Goal: Task Accomplishment & Management: Complete application form

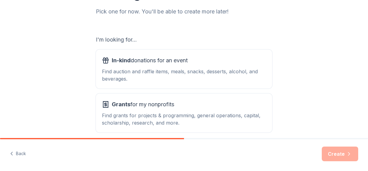
scroll to position [81, 0]
click at [209, 73] on div "Find auction and raffle items, meals, snacks, desserts, alcohol, and beverages." at bounding box center [184, 75] width 164 height 15
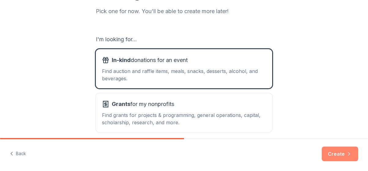
click at [338, 151] on button "Create" at bounding box center [340, 154] width 36 height 15
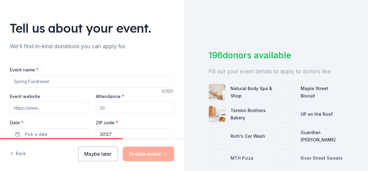
scroll to position [39, 0]
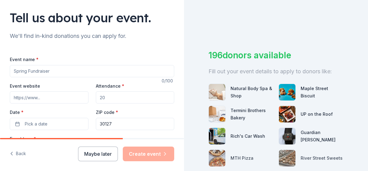
click at [79, 74] on input "Event name *" at bounding box center [92, 71] width 164 height 12
type input "CampFire Confession"
click at [52, 101] on input "Event website" at bounding box center [49, 98] width 79 height 12
type input "www.linkedup.com"
click at [109, 99] on input "Attendance *" at bounding box center [135, 98] width 79 height 12
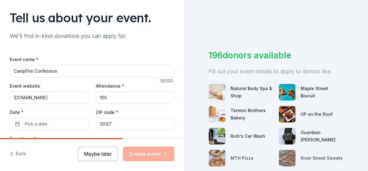
scroll to position [80, 0]
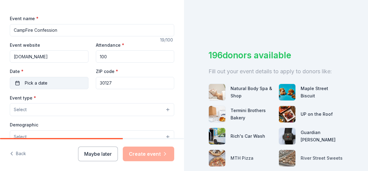
type input "100"
click at [58, 83] on button "Pick a date" at bounding box center [49, 83] width 79 height 12
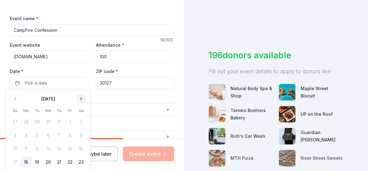
click at [81, 99] on button "Go to next month" at bounding box center [81, 99] width 9 height 9
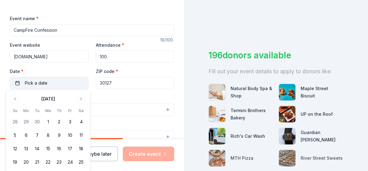
click at [66, 85] on button "Pick a date" at bounding box center [49, 83] width 79 height 12
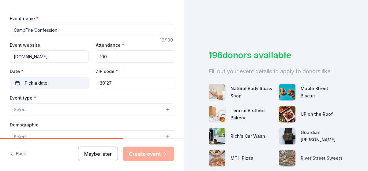
click at [66, 85] on button "Pick a date" at bounding box center [49, 83] width 79 height 12
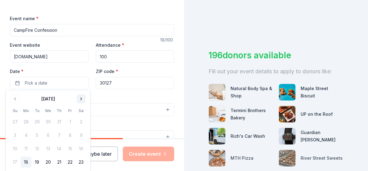
click at [81, 103] on button "Go to next month" at bounding box center [81, 99] width 9 height 9
click at [80, 162] on button "25" at bounding box center [81, 162] width 11 height 11
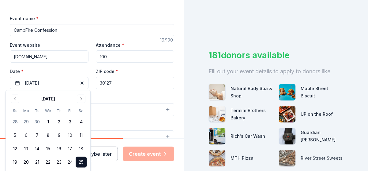
click at [129, 85] on input "30127" at bounding box center [135, 83] width 79 height 12
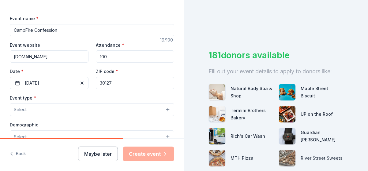
click at [92, 109] on button "Select" at bounding box center [92, 109] width 164 height 13
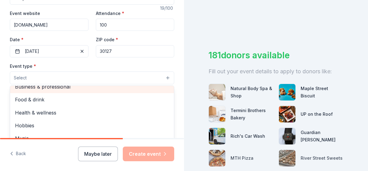
scroll to position [20, 0]
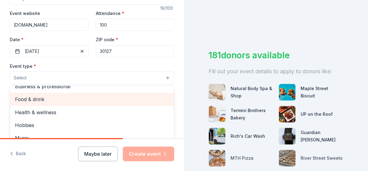
click at [91, 101] on span "Food & drink" at bounding box center [92, 99] width 154 height 8
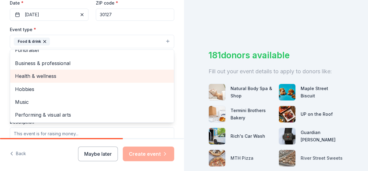
scroll to position [149, 0]
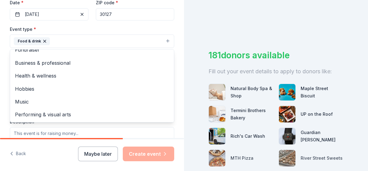
click at [178, 39] on div "Tell us about your event. We'll find in-kind donations you can apply for. Event…" at bounding box center [92, 55] width 184 height 408
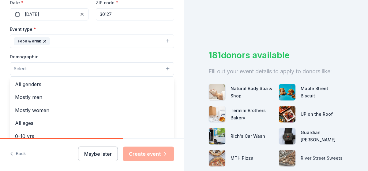
click at [116, 67] on button "Select" at bounding box center [92, 68] width 164 height 13
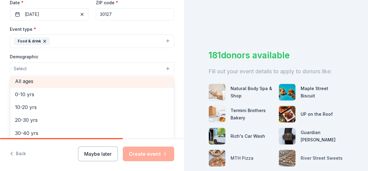
scroll to position [42, 0]
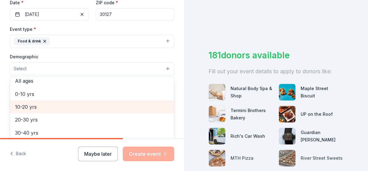
click at [111, 112] on div "10-20 yrs" at bounding box center [92, 107] width 164 height 13
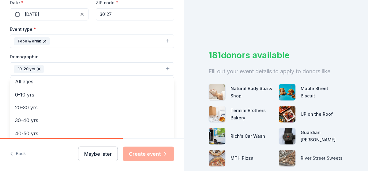
click at [174, 51] on div "Tell us about your event. We'll find in-kind donations you can apply for. Event…" at bounding box center [92, 55] width 184 height 409
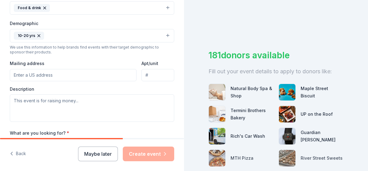
scroll to position [183, 0]
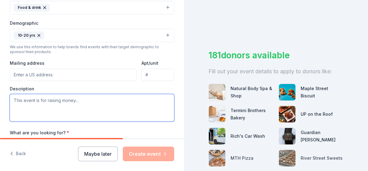
click at [95, 99] on textarea at bounding box center [92, 108] width 164 height 28
type textarea "W"
click at [18, 97] on textarea at bounding box center [92, 108] width 164 height 28
paste textarea "Campfire Confessions is a powerful youth ministry event where students gather a…"
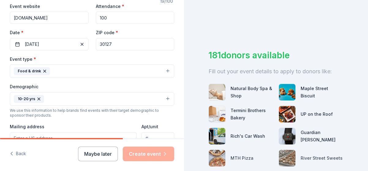
scroll to position [119, 0]
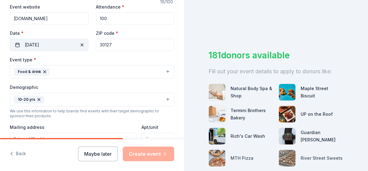
type textarea "Campfire Confessions is a powerful youth ministry event where students gather a…"
click at [56, 44] on button "10/25/2025" at bounding box center [49, 45] width 79 height 12
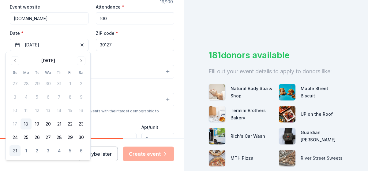
click at [14, 152] on button "31" at bounding box center [14, 151] width 11 height 11
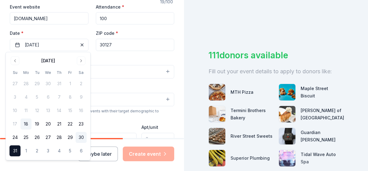
click at [83, 137] on button "30" at bounding box center [81, 137] width 11 height 11
click at [143, 58] on div "Event type * Food & drink" at bounding box center [92, 67] width 164 height 23
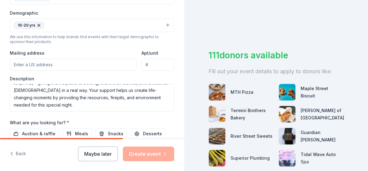
scroll to position [194, 0]
click at [73, 63] on input "Mailing address" at bounding box center [73, 64] width 127 height 12
click at [144, 75] on div "Description Campfire Confessions is a powerful youth ministry event where stude…" at bounding box center [92, 93] width 164 height 36
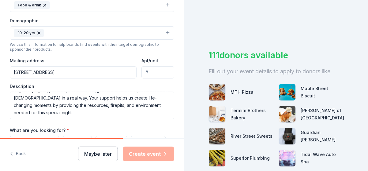
scroll to position [179, 0]
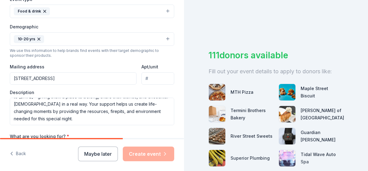
click at [125, 58] on div "Event type * Food & drink Demographic 10-20 yrs We use this information to help…" at bounding box center [92, 60] width 164 height 130
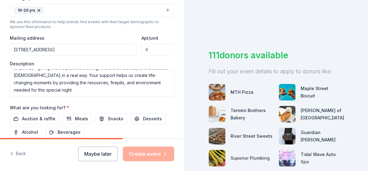
scroll to position [171, 0]
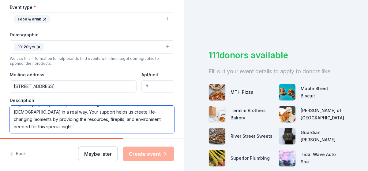
click at [137, 116] on textarea "Campfire Confessions is a powerful youth ministry event where students gather a…" at bounding box center [92, 120] width 164 height 28
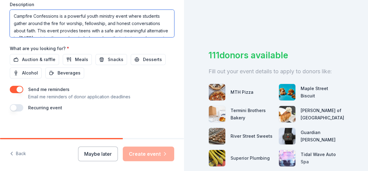
scroll to position [268, 0]
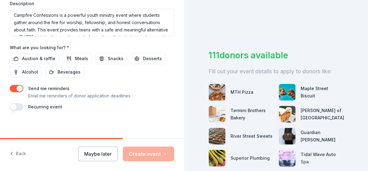
click at [150, 153] on div "Maybe later Create event" at bounding box center [126, 154] width 96 height 15
drag, startPoint x: 150, startPoint y: 153, endPoint x: 141, endPoint y: 99, distance: 54.8
click at [141, 99] on div "Send me reminders Email me reminders of donor application deadlines Recurring e…" at bounding box center [92, 98] width 164 height 26
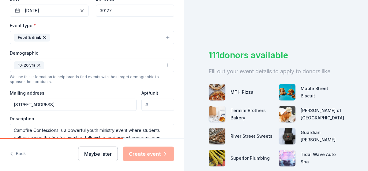
scroll to position [153, 0]
click at [109, 103] on input "4331 Brownville Rd Powder Spring, GA 30127" at bounding box center [73, 105] width 127 height 12
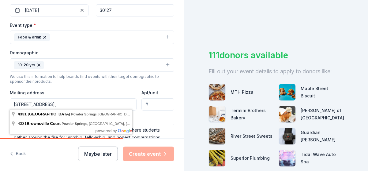
type input "4331 Brownville Rd Powder Spring,"
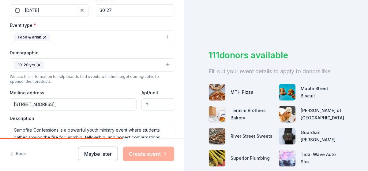
click at [108, 85] on div "Event type * Food & drink Demographic 10-20 yrs We use this information to help…" at bounding box center [92, 86] width 164 height 130
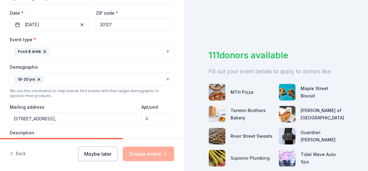
scroll to position [139, 0]
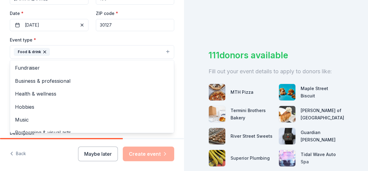
click at [95, 50] on button "Food & drink" at bounding box center [92, 51] width 164 height 13
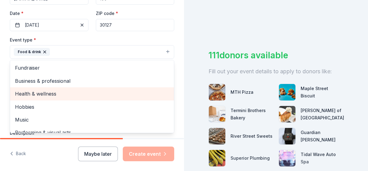
scroll to position [7, 0]
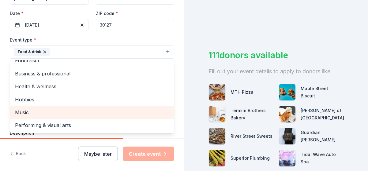
click at [91, 111] on span "Music" at bounding box center [92, 113] width 154 height 8
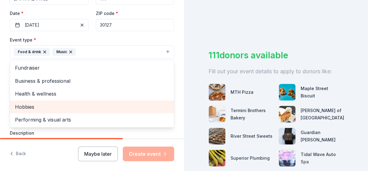
scroll to position [0, 0]
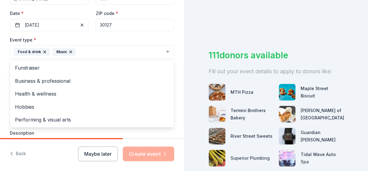
click at [145, 42] on div "Event type * Food & drink Music Fundraiser Business & professional Health & wel…" at bounding box center [92, 47] width 164 height 23
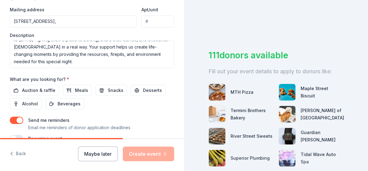
scroll to position [268, 0]
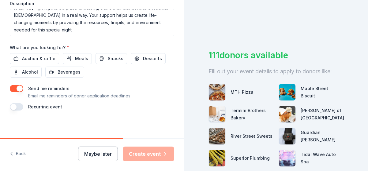
click at [139, 152] on div "Maybe later Create event" at bounding box center [126, 154] width 96 height 15
drag, startPoint x: 139, startPoint y: 152, endPoint x: 141, endPoint y: 157, distance: 5.9
click at [141, 157] on div "Maybe later Create event" at bounding box center [126, 154] width 96 height 15
click at [154, 159] on div "Maybe later Create event" at bounding box center [126, 154] width 96 height 15
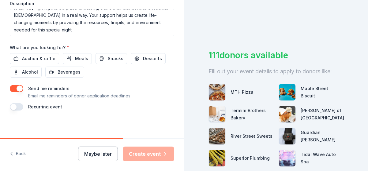
click at [97, 139] on div at bounding box center [61, 138] width 123 height 1
drag, startPoint x: 97, startPoint y: 139, endPoint x: 133, endPoint y: 142, distance: 35.9
click at [133, 142] on div "Back Maybe later Create event" at bounding box center [92, 154] width 184 height 33
drag, startPoint x: 133, startPoint y: 142, endPoint x: 108, endPoint y: 119, distance: 33.6
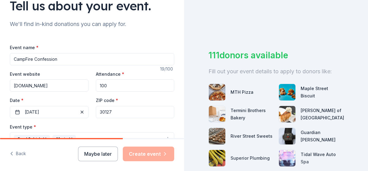
scroll to position [51, 0]
click at [111, 82] on input "100" at bounding box center [135, 86] width 79 height 12
click at [239, 22] on div "111 donors available Fill out your event details to apply to donors like: MTH P…" at bounding box center [276, 85] width 184 height 171
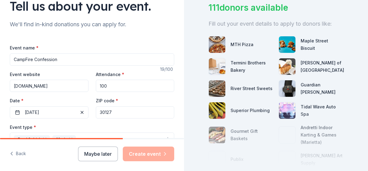
scroll to position [48, 0]
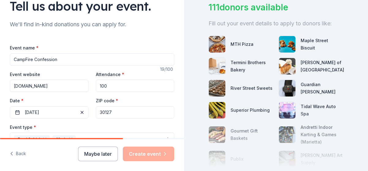
click at [219, 44] on img at bounding box center [217, 44] width 17 height 17
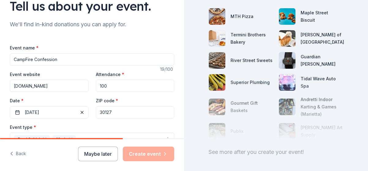
scroll to position [106, 0]
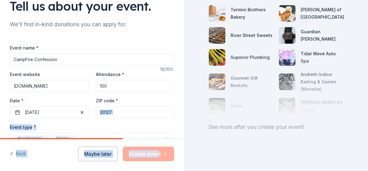
drag, startPoint x: 158, startPoint y: 155, endPoint x: 132, endPoint y: 95, distance: 64.9
click at [132, 95] on div "Tell us about your event. We'll find in-kind donations you can apply for. Event…" at bounding box center [92, 85] width 184 height 171
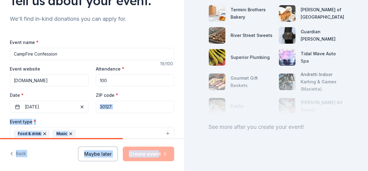
scroll to position [65, 0]
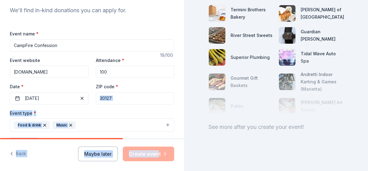
click at [120, 99] on input "30127" at bounding box center [135, 98] width 79 height 12
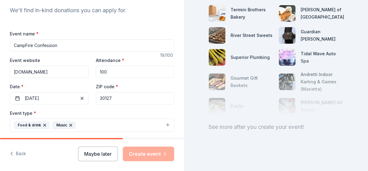
click at [120, 99] on input "30127" at bounding box center [135, 98] width 79 height 12
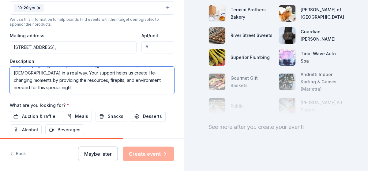
scroll to position [0, 0]
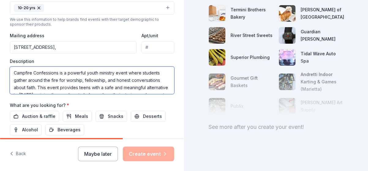
click at [132, 79] on textarea "Campfire Confessions is a powerful youth ministry event where students gather a…" at bounding box center [92, 81] width 164 height 28
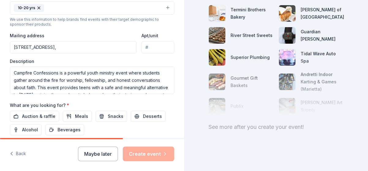
click at [109, 99] on div "Event name * CampFire Confession 19 /100 Event website www.linkedup.com Attenda…" at bounding box center [92, 27] width 164 height 284
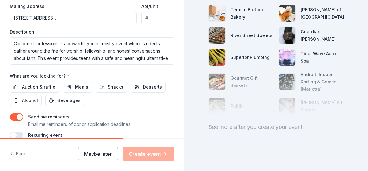
scroll to position [255, 0]
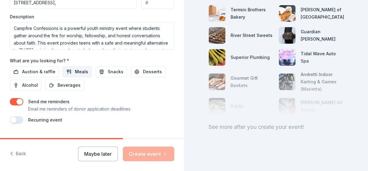
click at [75, 70] on span "Meals" at bounding box center [81, 71] width 13 height 7
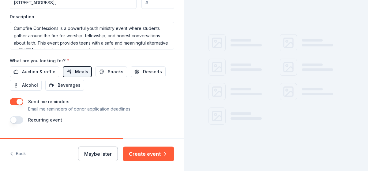
scroll to position [101, 0]
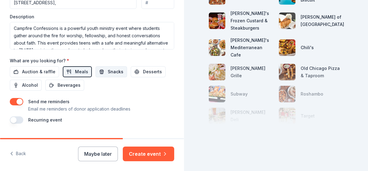
click at [109, 69] on span "Snacks" at bounding box center [116, 71] width 16 height 7
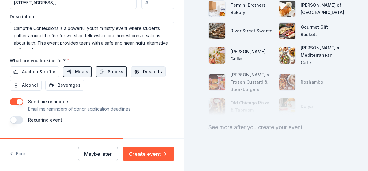
click at [147, 68] on span "Desserts" at bounding box center [152, 71] width 19 height 7
click at [64, 85] on span "Beverages" at bounding box center [69, 85] width 23 height 7
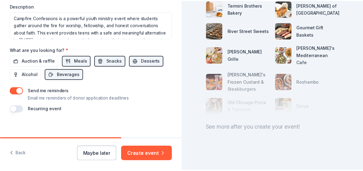
scroll to position [266, 0]
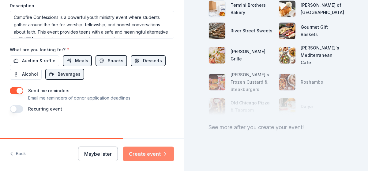
click at [139, 154] on button "Create event" at bounding box center [148, 154] width 51 height 15
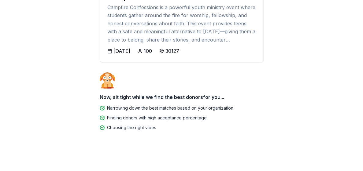
scroll to position [95, 0]
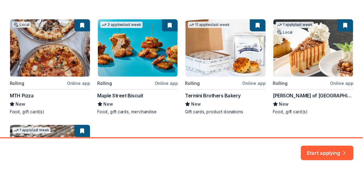
scroll to position [107, 0]
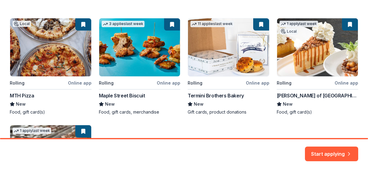
click at [81, 24] on div "Local Rolling Online app MTH Pizza New Food, gift card(s) 3 applies last week R…" at bounding box center [184, 120] width 348 height 204
click at [60, 68] on div "Local Rolling Online app MTH Pizza New Food, gift card(s) 3 applies last week R…" at bounding box center [184, 120] width 348 height 204
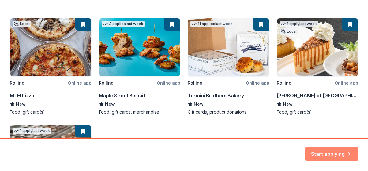
click at [332, 147] on button "Start applying" at bounding box center [331, 150] width 53 height 15
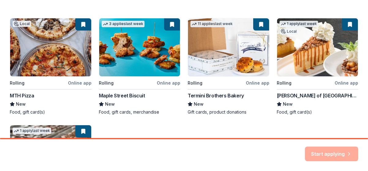
click at [329, 153] on div "Start applying" at bounding box center [331, 154] width 53 height 15
click at [333, 149] on div "Start applying" at bounding box center [331, 154] width 53 height 15
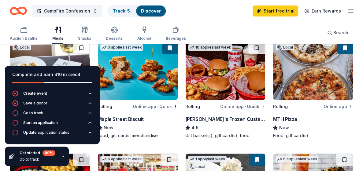
scroll to position [61, 0]
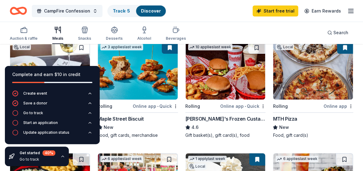
click at [289, 92] on img at bounding box center [313, 71] width 80 height 58
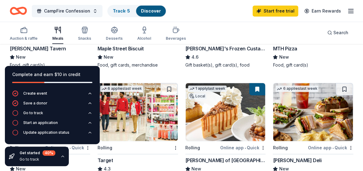
scroll to position [132, 0]
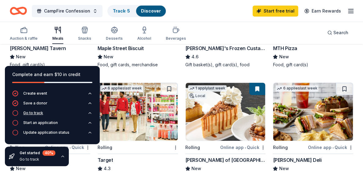
click at [90, 114] on icon "button" at bounding box center [90, 113] width 5 height 5
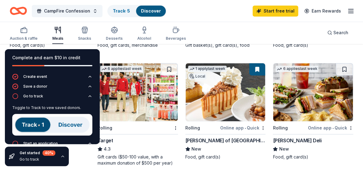
scroll to position [150, 0]
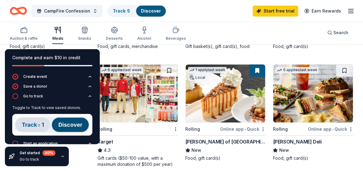
click at [225, 99] on img at bounding box center [226, 94] width 80 height 58
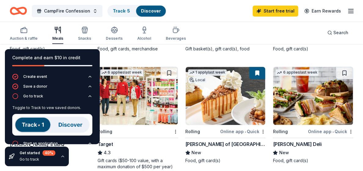
scroll to position [147, 0]
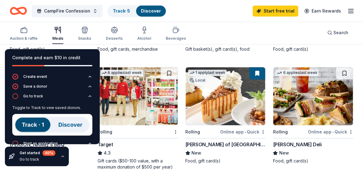
click at [289, 109] on img at bounding box center [313, 96] width 80 height 58
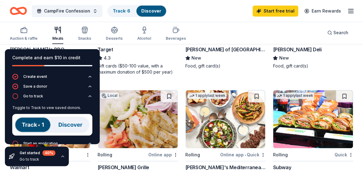
scroll to position [254, 0]
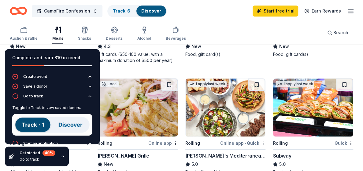
click at [307, 98] on img at bounding box center [313, 108] width 80 height 58
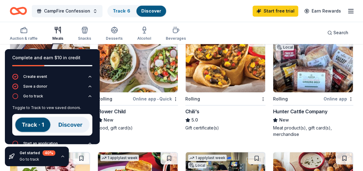
scroll to position [411, 0]
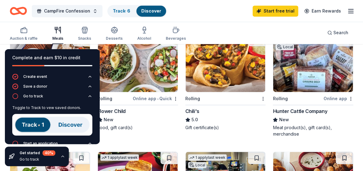
click at [36, 123] on img at bounding box center [52, 125] width 80 height 22
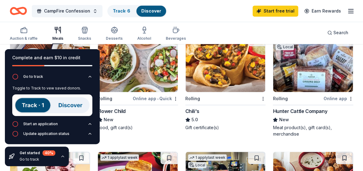
scroll to position [420, 0]
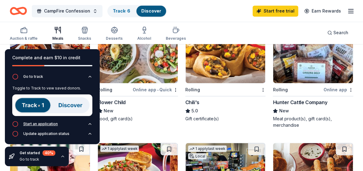
click at [38, 125] on div "Start an application" at bounding box center [40, 124] width 35 height 5
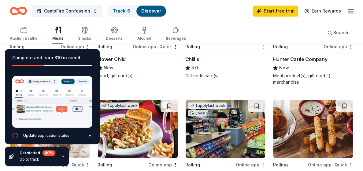
scroll to position [463, 0]
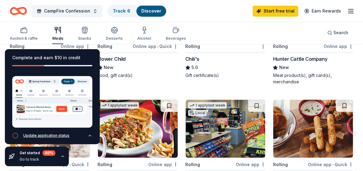
click at [34, 133] on div "Update application status" at bounding box center [46, 135] width 46 height 5
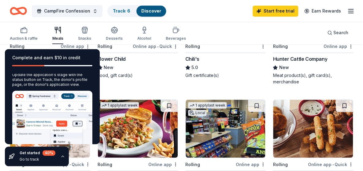
click at [62, 158] on icon "button" at bounding box center [62, 156] width 5 height 5
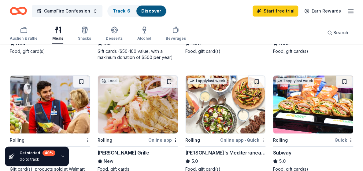
scroll to position [257, 0]
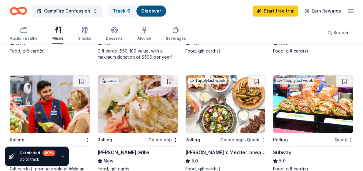
click at [43, 103] on img at bounding box center [50, 104] width 80 height 58
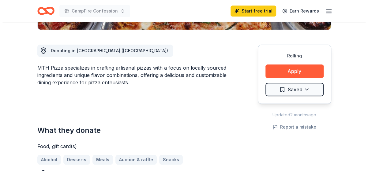
scroll to position [156, 0]
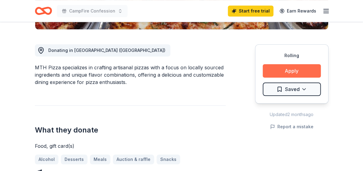
click at [292, 70] on button "Apply" at bounding box center [292, 70] width 58 height 13
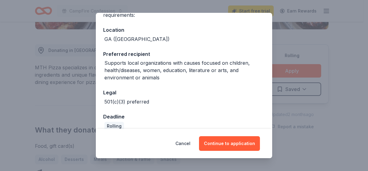
scroll to position [69, 0]
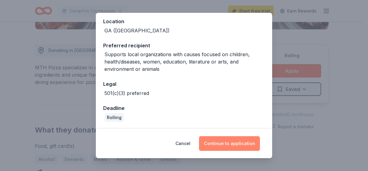
click at [218, 147] on button "Continue to application" at bounding box center [229, 144] width 61 height 15
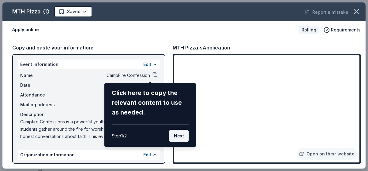
click at [183, 136] on button "Next" at bounding box center [179, 136] width 20 height 12
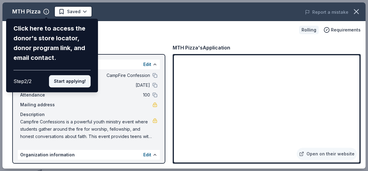
click at [76, 81] on button "Start applying!" at bounding box center [70, 81] width 42 height 12
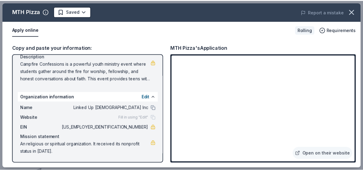
scroll to position [0, 0]
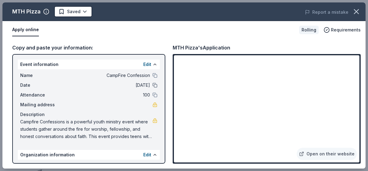
click at [152, 84] on button at bounding box center [154, 85] width 5 height 5
click at [357, 10] on icon "button" at bounding box center [356, 11] width 4 height 4
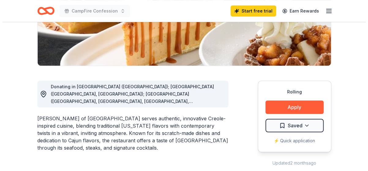
scroll to position [120, 0]
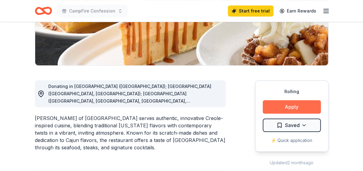
click at [287, 107] on button "Apply" at bounding box center [292, 106] width 58 height 13
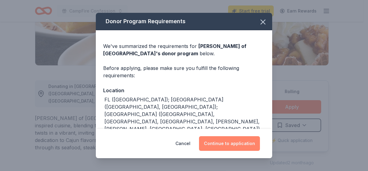
click at [231, 144] on button "Continue to application" at bounding box center [229, 144] width 61 height 15
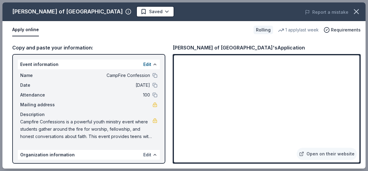
click at [143, 154] on button "Edit" at bounding box center [147, 154] width 8 height 7
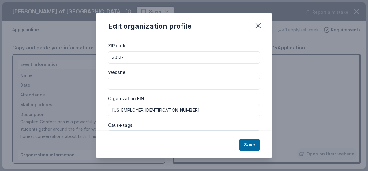
scroll to position [30, 0]
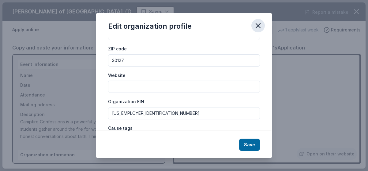
click at [257, 25] on icon "button" at bounding box center [258, 26] width 4 height 4
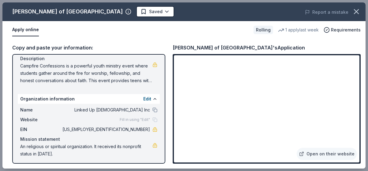
scroll to position [57, 0]
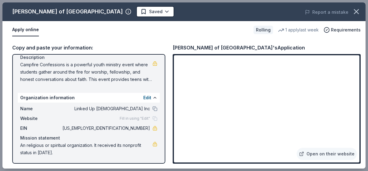
drag, startPoint x: 122, startPoint y: 127, endPoint x: 140, endPoint y: 128, distance: 17.2
click at [140, 128] on span "46-3661111" at bounding box center [105, 128] width 89 height 7
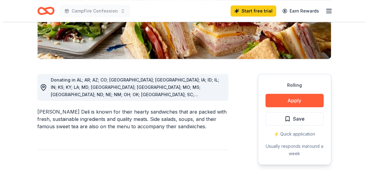
scroll to position [128, 0]
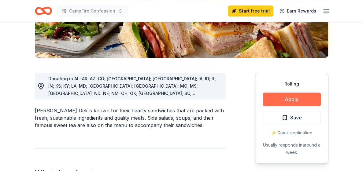
click at [281, 97] on button "Apply" at bounding box center [292, 99] width 58 height 13
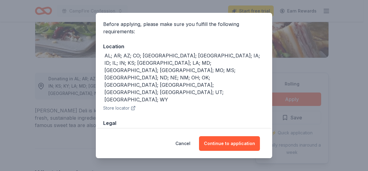
scroll to position [47, 0]
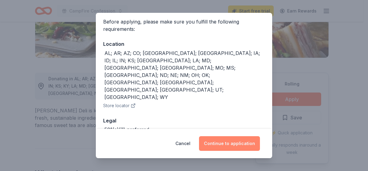
click at [230, 143] on button "Continue to application" at bounding box center [229, 144] width 61 height 15
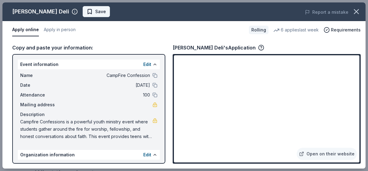
click at [87, 14] on span "Save" at bounding box center [96, 11] width 19 height 7
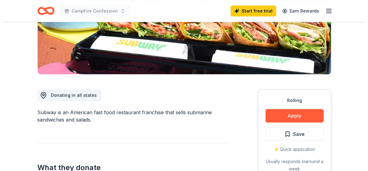
scroll to position [114, 0]
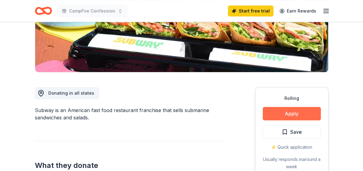
click at [300, 111] on button "Apply" at bounding box center [292, 113] width 58 height 13
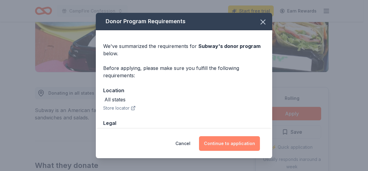
click at [223, 142] on button "Continue to application" at bounding box center [229, 144] width 61 height 15
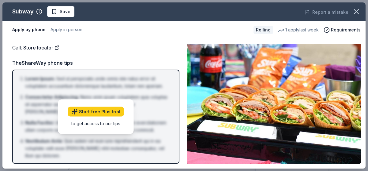
click at [87, 84] on li "Lorem Ipsum : Sed ut perspiciatis unde omnis iste natus error sit voluptatem ac…" at bounding box center [97, 82] width 145 height 15
click at [39, 49] on link "Store locator" at bounding box center [41, 48] width 36 height 8
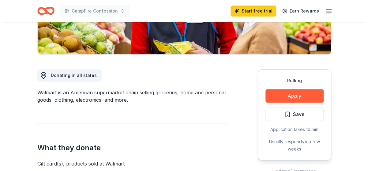
scroll to position [132, 0]
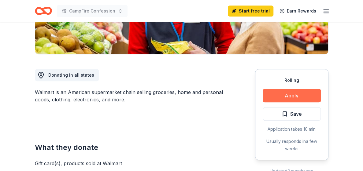
click at [274, 93] on button "Apply" at bounding box center [292, 95] width 58 height 13
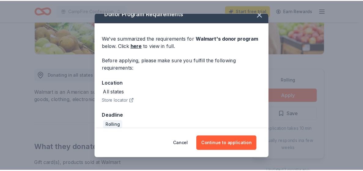
scroll to position [8, 0]
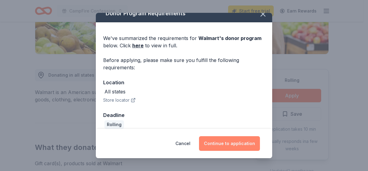
click at [230, 147] on button "Continue to application" at bounding box center [229, 144] width 61 height 15
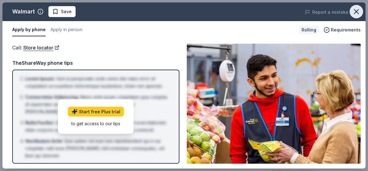
click at [355, 10] on icon "button" at bounding box center [356, 11] width 9 height 9
